Goal: Transaction & Acquisition: Purchase product/service

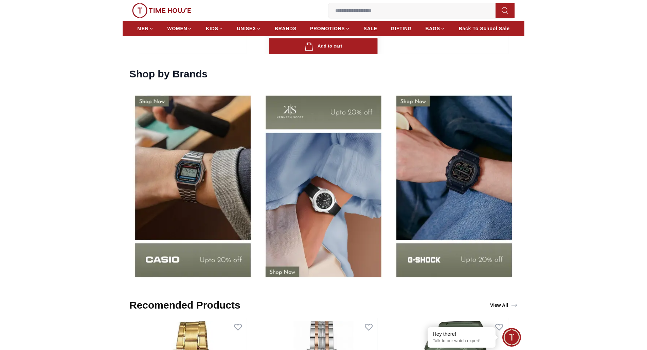
scroll to position [849, 0]
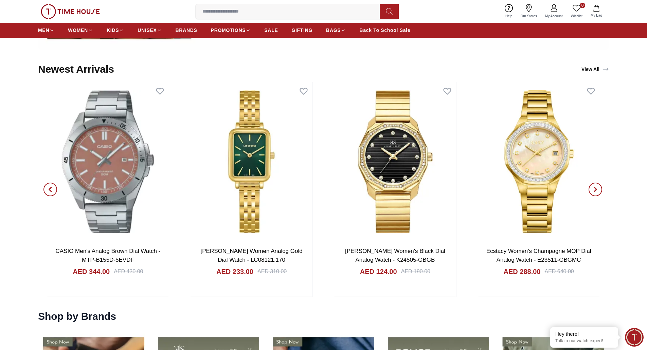
click at [644, 3] on div "0 Wishlist My Bag Help Our Stores My Account 0 Wishlist My Bag" at bounding box center [323, 11] width 647 height 23
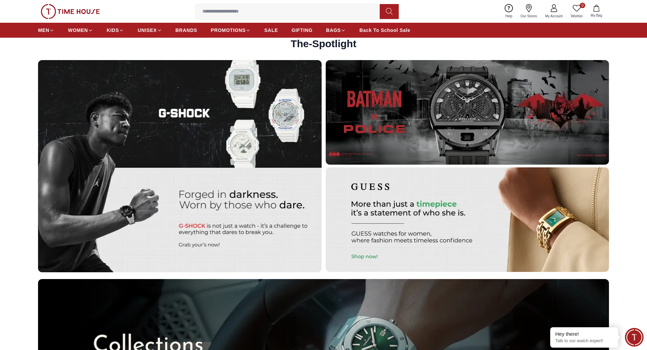
scroll to position [2103, 0]
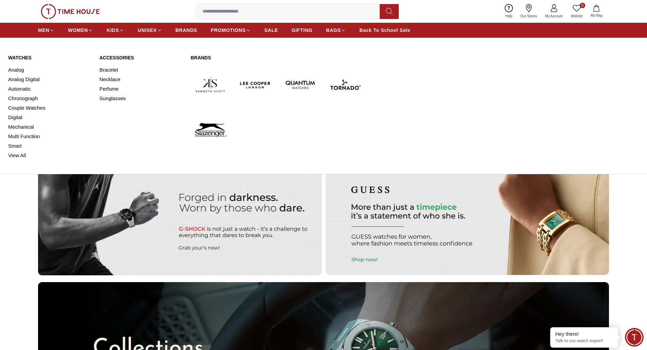
click at [15, 56] on link "Watches" at bounding box center [49, 57] width 83 height 7
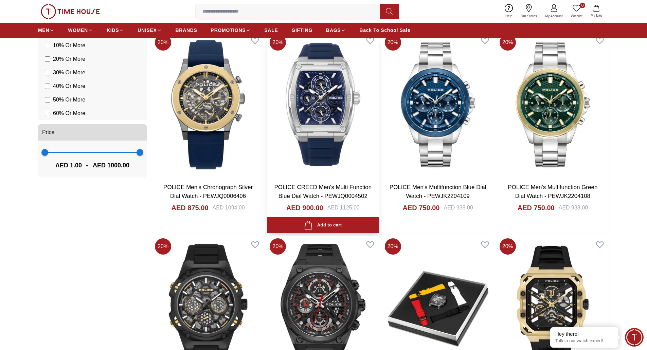
scroll to position [475, 0]
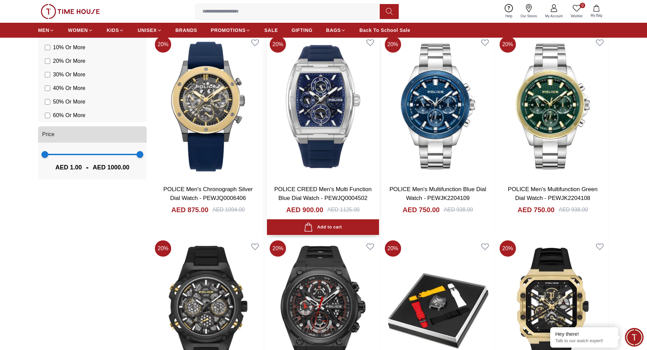
click at [327, 110] on img at bounding box center [323, 107] width 112 height 146
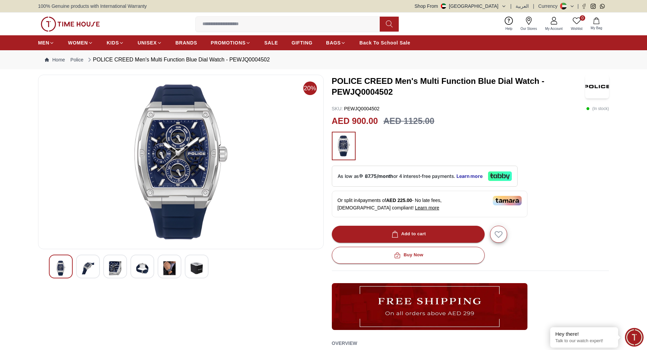
click at [83, 268] on img at bounding box center [88, 268] width 12 height 16
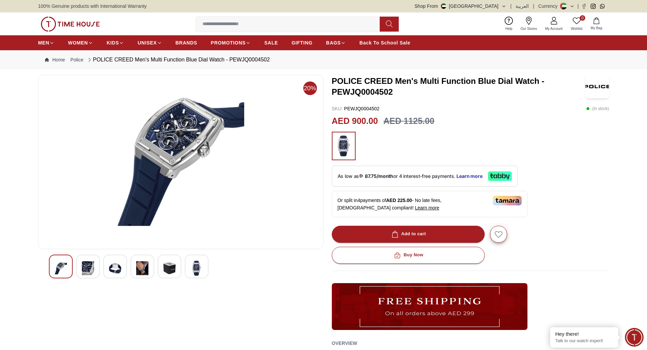
click at [107, 265] on div at bounding box center [115, 267] width 24 height 24
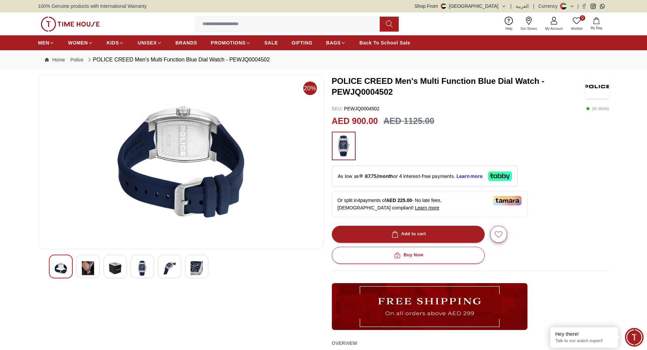
click at [144, 266] on img at bounding box center [142, 268] width 12 height 16
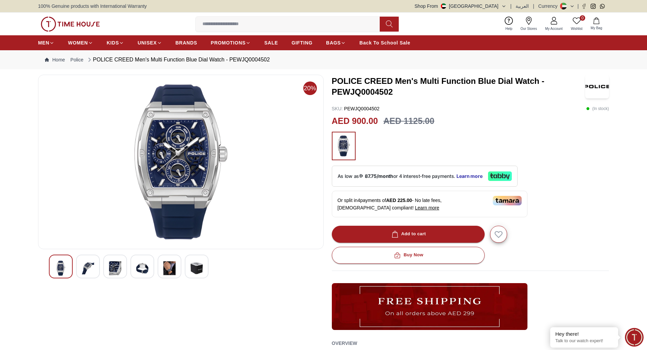
click at [167, 266] on img at bounding box center [169, 268] width 12 height 16
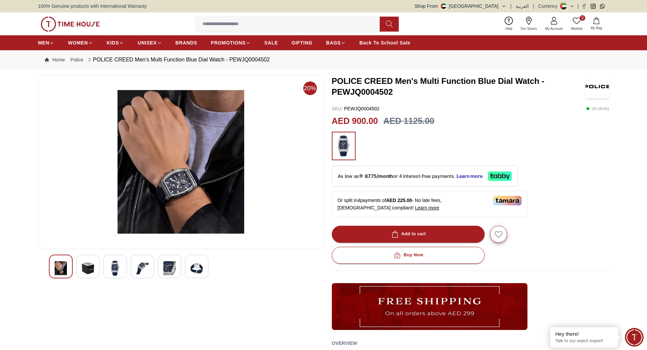
click at [196, 266] on img at bounding box center [196, 268] width 12 height 16
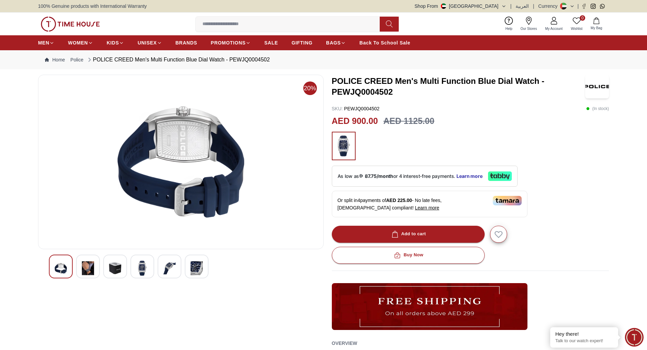
click at [59, 268] on img at bounding box center [61, 268] width 12 height 16
click at [83, 264] on img at bounding box center [88, 268] width 12 height 16
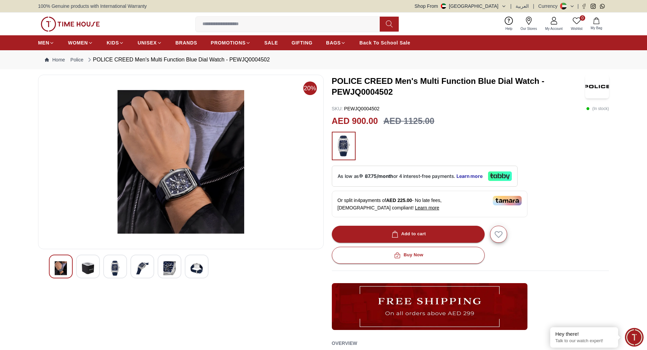
click at [118, 264] on img at bounding box center [115, 268] width 12 height 16
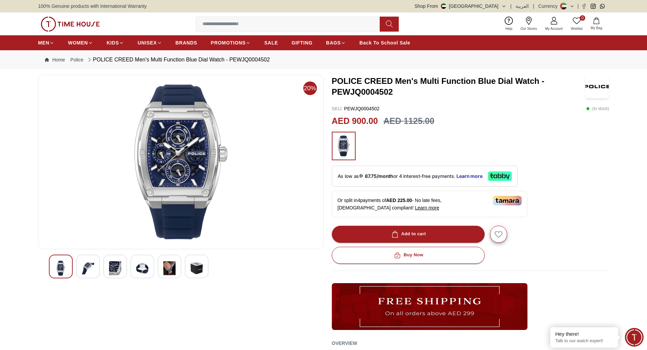
click at [145, 263] on img at bounding box center [142, 268] width 12 height 16
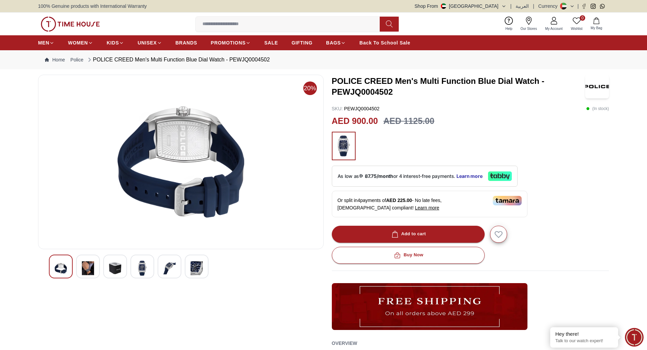
click at [172, 262] on img at bounding box center [169, 268] width 12 height 16
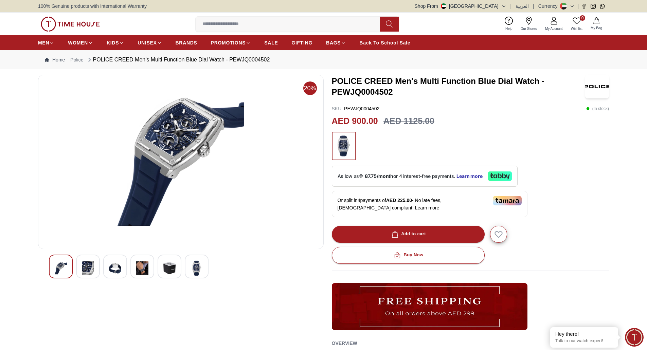
click at [190, 262] on div at bounding box center [197, 267] width 24 height 24
